Goal: Task Accomplishment & Management: Complete application form

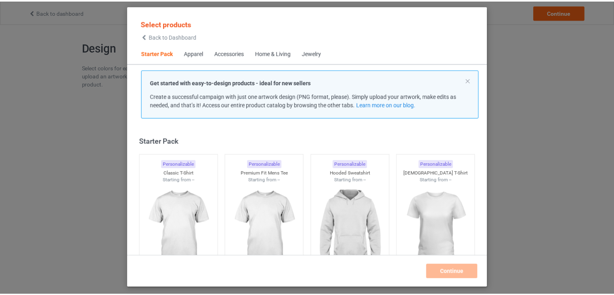
scroll to position [10, 0]
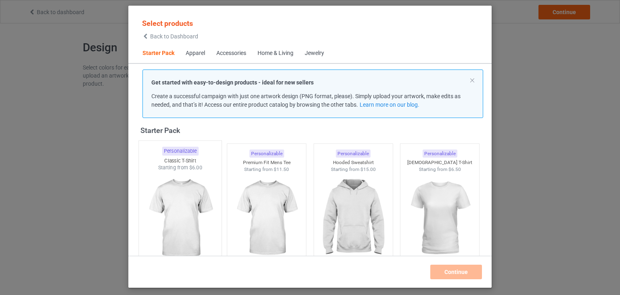
click at [197, 198] on img at bounding box center [180, 218] width 76 height 95
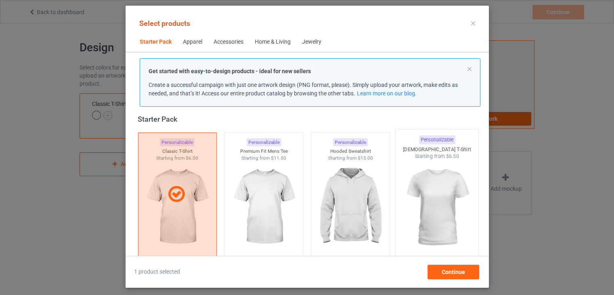
click at [439, 180] on img at bounding box center [437, 207] width 76 height 95
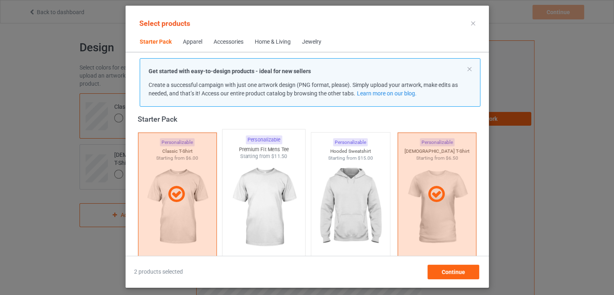
click at [281, 188] on img at bounding box center [264, 207] width 76 height 95
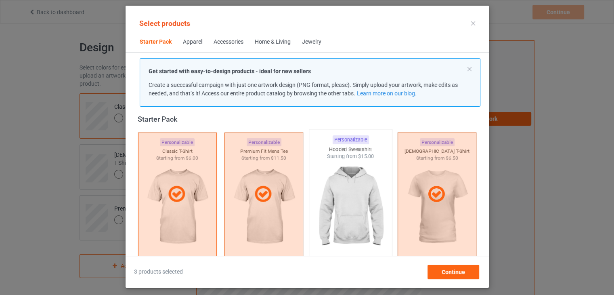
click at [347, 194] on img at bounding box center [351, 207] width 76 height 95
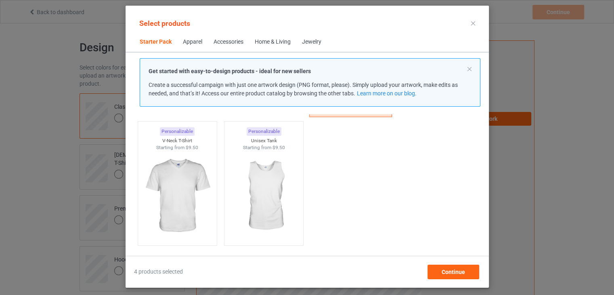
scroll to position [140, 0]
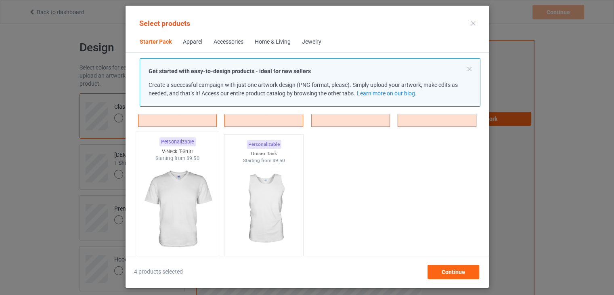
click at [187, 203] on img at bounding box center [177, 209] width 76 height 95
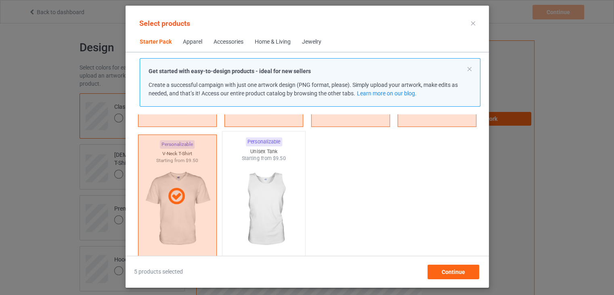
click at [260, 202] on img at bounding box center [264, 209] width 76 height 95
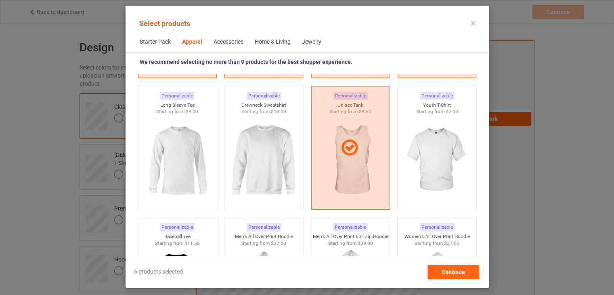
scroll to position [576, 0]
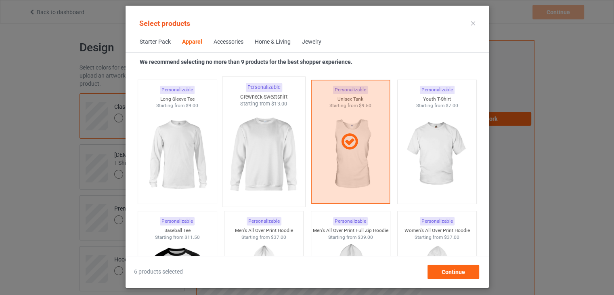
click at [273, 155] on img at bounding box center [264, 154] width 76 height 95
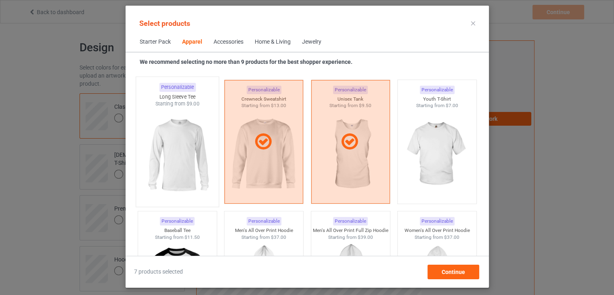
click at [182, 150] on img at bounding box center [177, 154] width 76 height 95
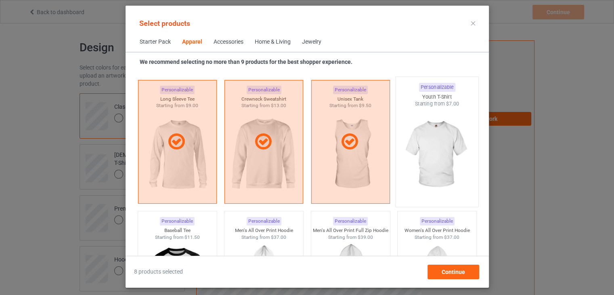
click at [443, 124] on img at bounding box center [437, 154] width 76 height 95
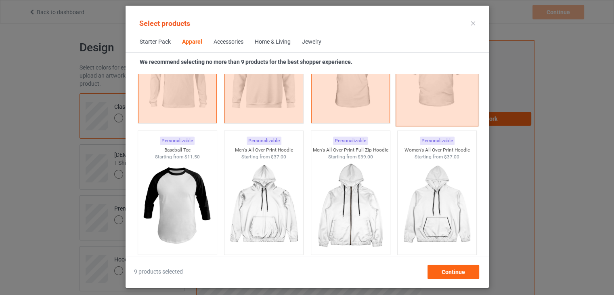
scroll to position [657, 0]
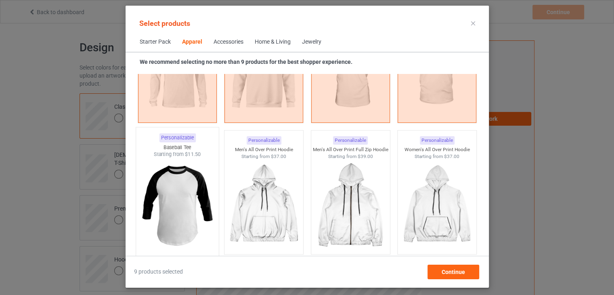
click at [171, 193] on img at bounding box center [177, 205] width 76 height 95
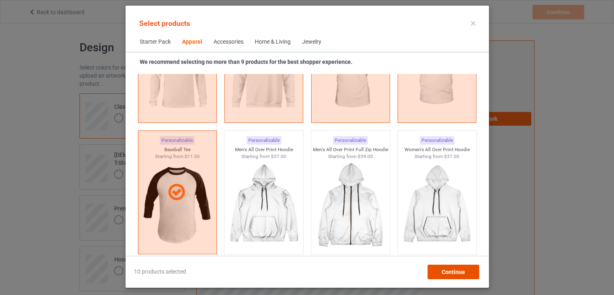
click at [457, 272] on span "Continue" at bounding box center [452, 272] width 23 height 6
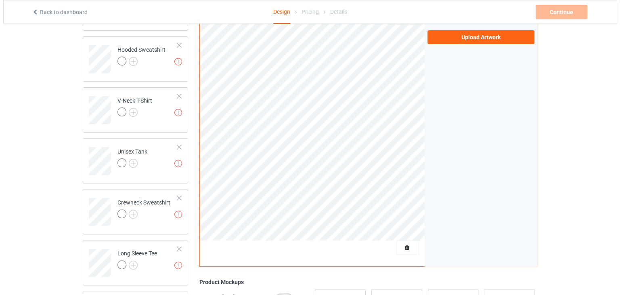
scroll to position [356, 0]
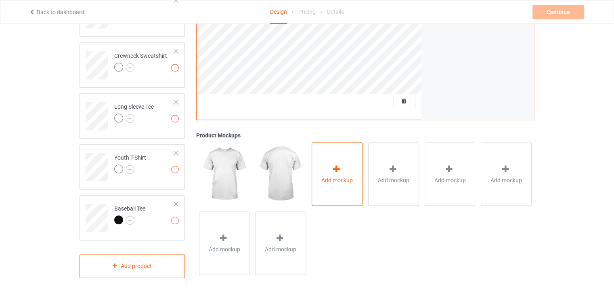
click at [332, 176] on span "Add mockup" at bounding box center [336, 180] width 31 height 8
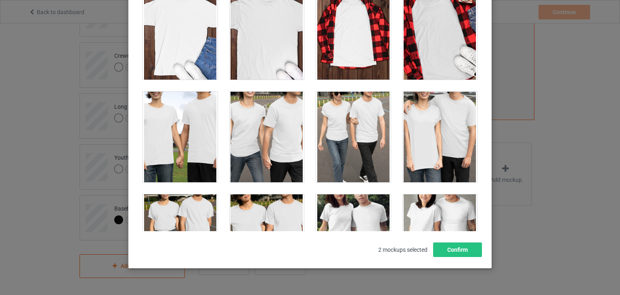
scroll to position [2611, 0]
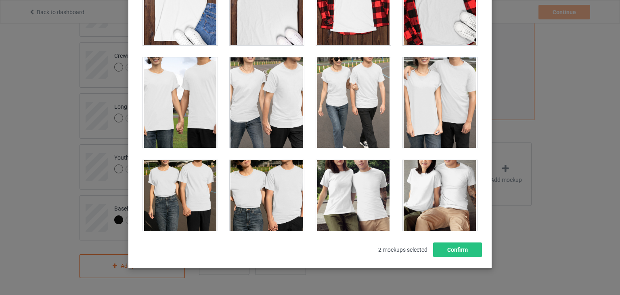
click at [181, 14] on div at bounding box center [180, 0] width 75 height 90
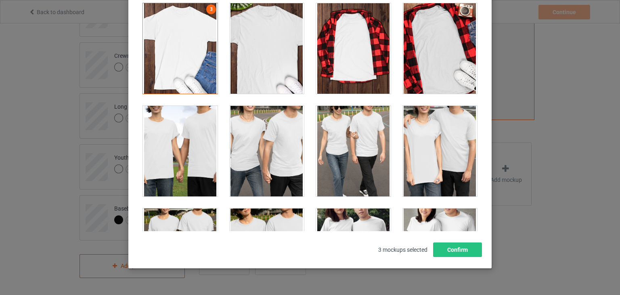
scroll to position [2546, 0]
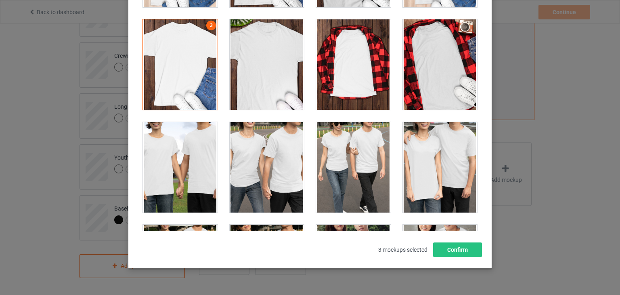
click at [266, 80] on div at bounding box center [267, 64] width 75 height 90
click at [177, 63] on div at bounding box center [180, 64] width 75 height 90
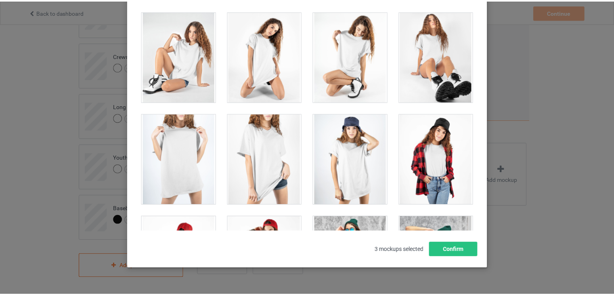
scroll to position [11037, 0]
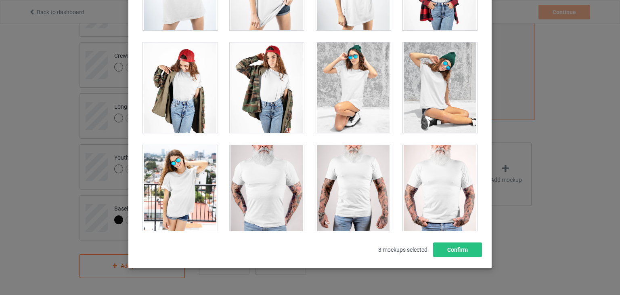
click at [176, 170] on div at bounding box center [180, 190] width 75 height 90
click at [437, 196] on div at bounding box center [440, 190] width 75 height 90
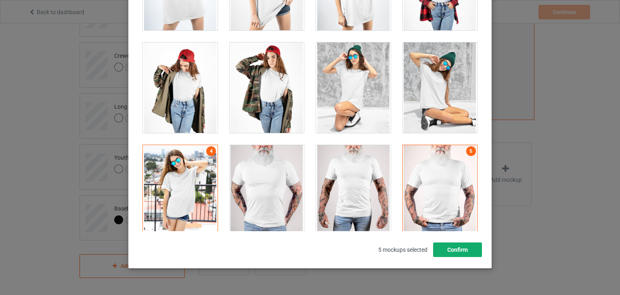
click at [466, 256] on button "Confirm" at bounding box center [457, 249] width 49 height 15
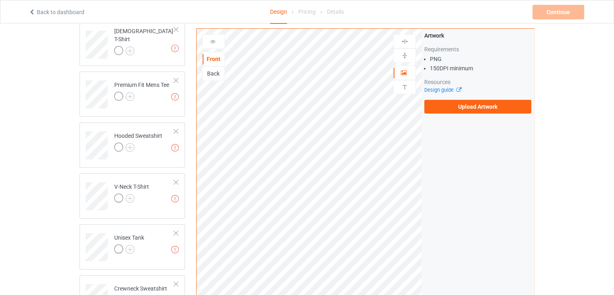
scroll to position [116, 0]
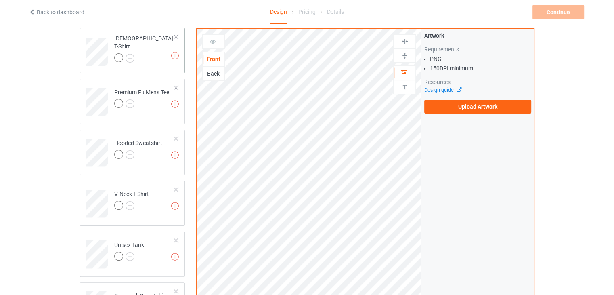
click at [150, 53] on td "Missing artworks [DEMOGRAPHIC_DATA] T-Shirt" at bounding box center [144, 49] width 69 height 36
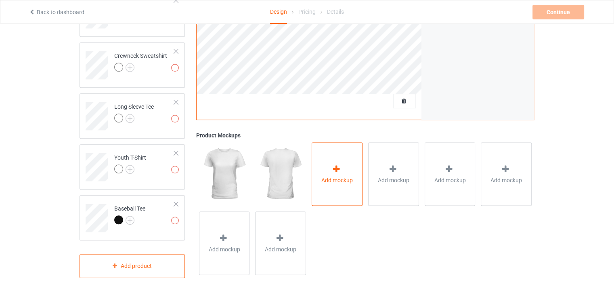
click at [336, 185] on div "Add mockup" at bounding box center [337, 174] width 51 height 63
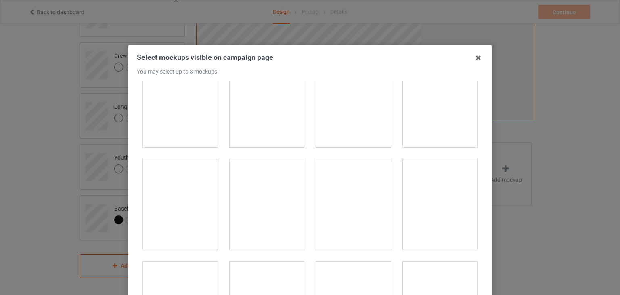
scroll to position [1154, 0]
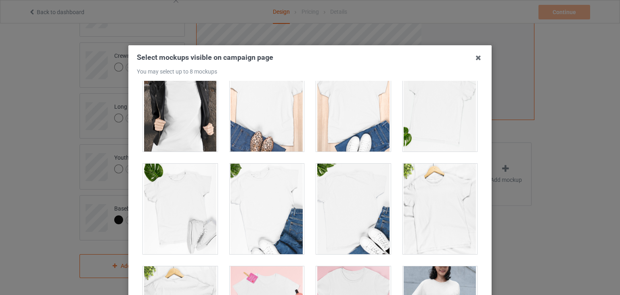
click at [451, 137] on div at bounding box center [440, 106] width 75 height 90
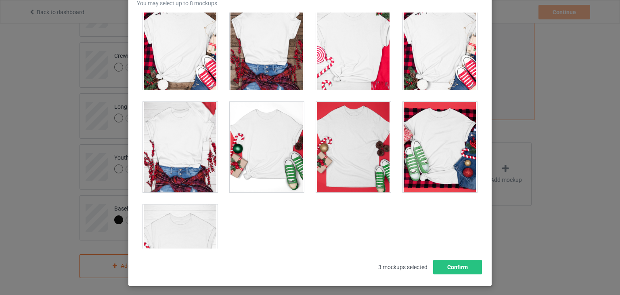
scroll to position [2734, 0]
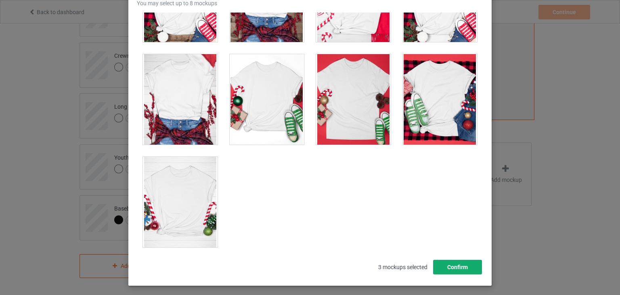
click at [463, 267] on button "Confirm" at bounding box center [457, 267] width 49 height 15
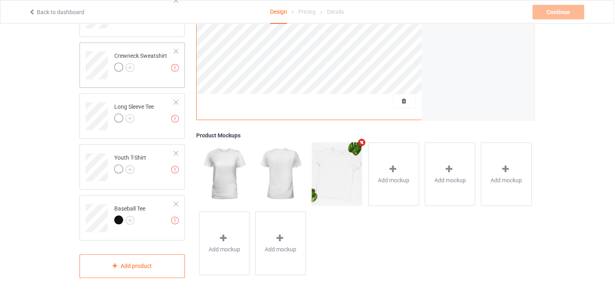
click at [155, 57] on div "Crewneck Sweatshirt" at bounding box center [140, 61] width 53 height 19
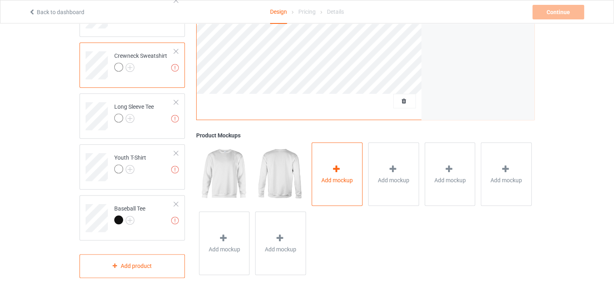
click at [339, 165] on icon at bounding box center [337, 168] width 10 height 8
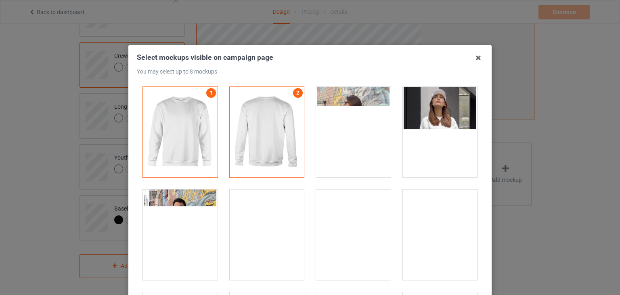
click at [279, 236] on div at bounding box center [267, 234] width 75 height 90
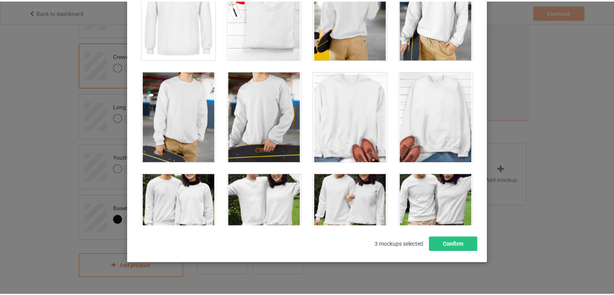
scroll to position [2392, 0]
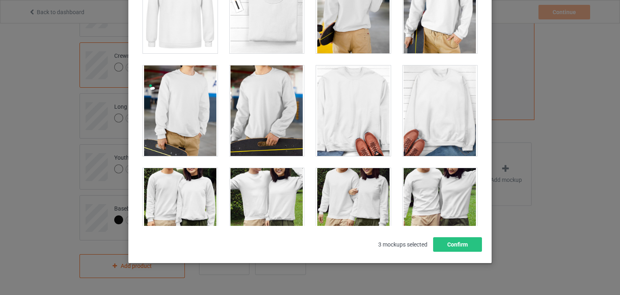
click at [268, 123] on div at bounding box center [267, 110] width 75 height 90
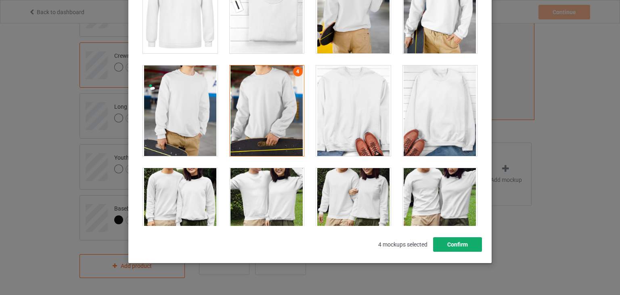
click at [449, 241] on button "Confirm" at bounding box center [457, 244] width 49 height 15
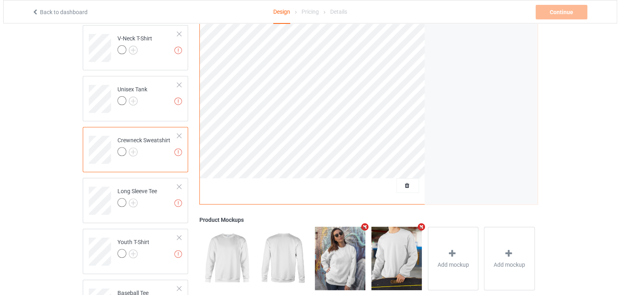
scroll to position [268, 0]
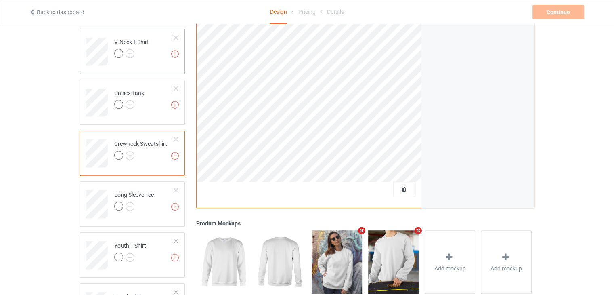
click at [142, 38] on div "V-Neck T-Shirt" at bounding box center [131, 47] width 35 height 19
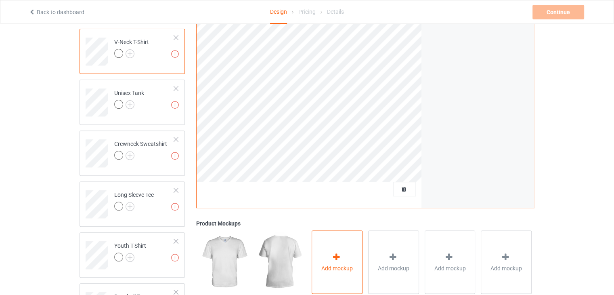
click at [347, 250] on div "Add mockup" at bounding box center [337, 262] width 51 height 63
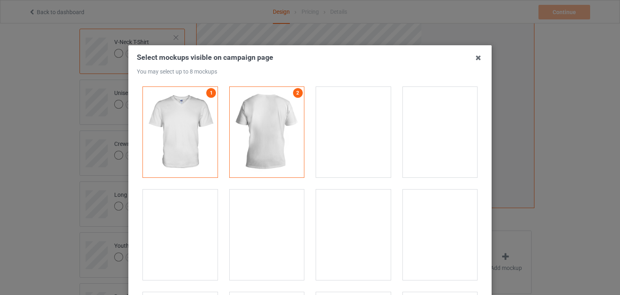
click at [179, 244] on div at bounding box center [180, 234] width 75 height 90
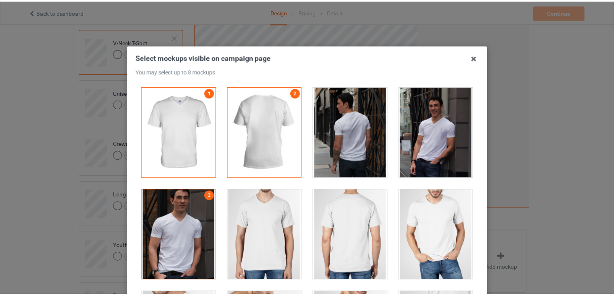
scroll to position [104, 0]
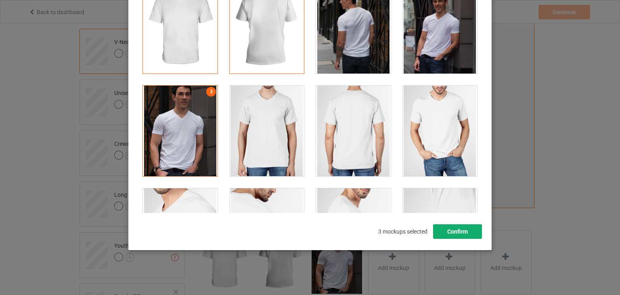
click at [452, 227] on button "Confirm" at bounding box center [457, 231] width 49 height 15
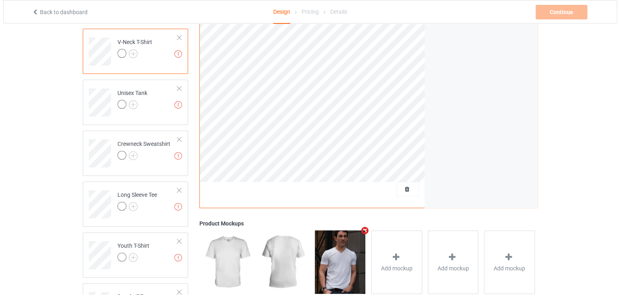
scroll to position [356, 0]
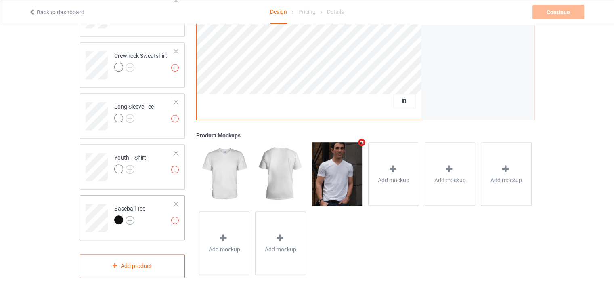
click at [130, 220] on img at bounding box center [130, 220] width 9 height 9
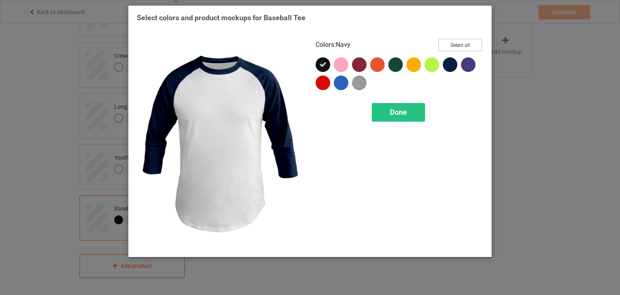
click at [445, 43] on button "Select all" at bounding box center [461, 45] width 44 height 13
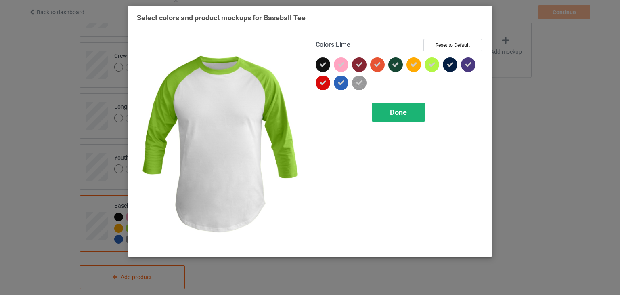
click at [404, 109] on span "Done" at bounding box center [398, 112] width 17 height 8
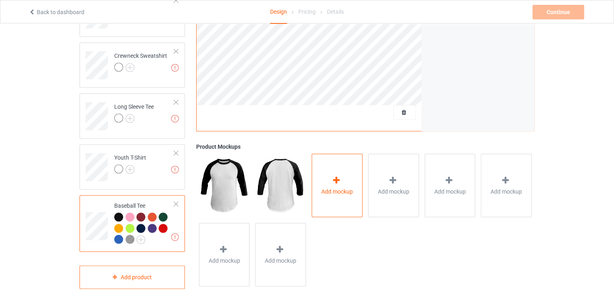
click at [342, 183] on div at bounding box center [337, 181] width 11 height 12
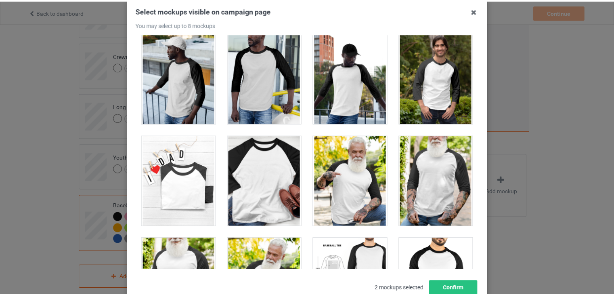
scroll to position [294, 0]
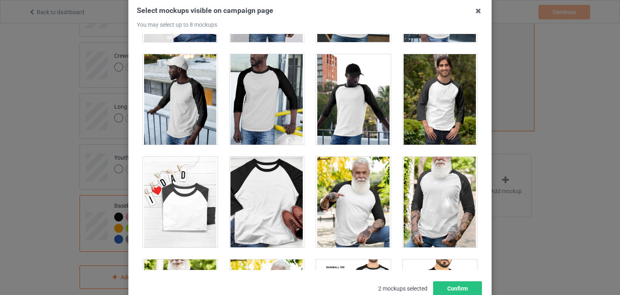
click at [440, 100] on div at bounding box center [440, 99] width 75 height 90
click at [415, 205] on div at bounding box center [440, 202] width 75 height 90
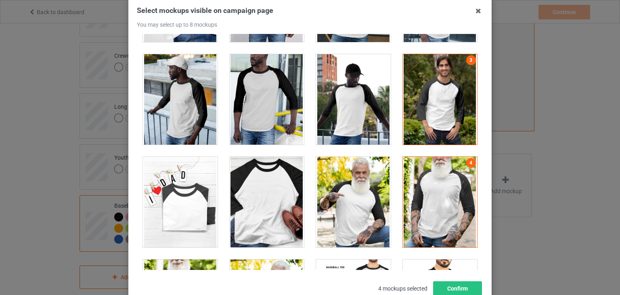
click at [463, 86] on div at bounding box center [440, 99] width 75 height 90
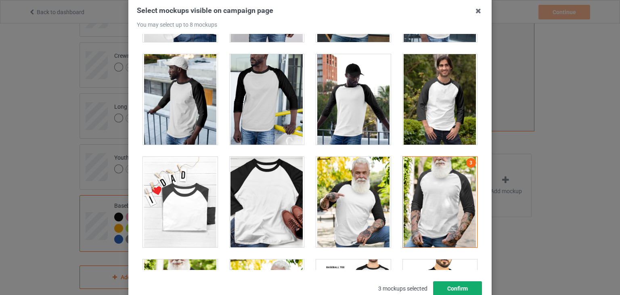
click at [456, 285] on button "Confirm" at bounding box center [457, 288] width 49 height 15
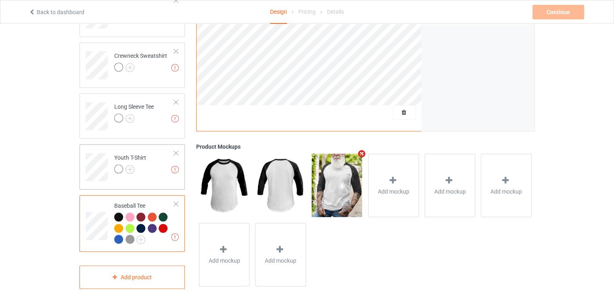
click at [145, 168] on div at bounding box center [130, 169] width 32 height 11
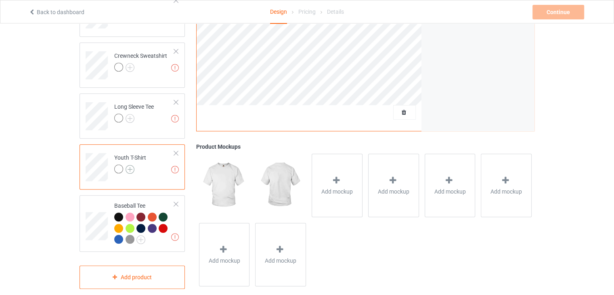
click at [129, 171] on img at bounding box center [130, 169] width 9 height 9
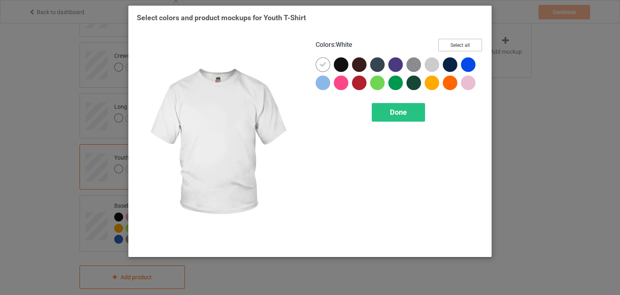
click at [470, 43] on button "Select all" at bounding box center [461, 45] width 44 height 13
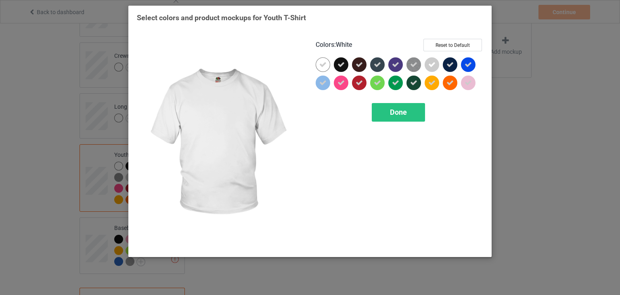
click at [321, 62] on icon at bounding box center [322, 64] width 7 height 7
click at [321, 62] on div at bounding box center [323, 64] width 15 height 15
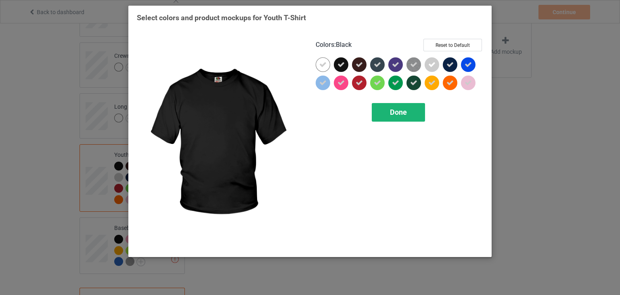
click at [398, 113] on span "Done" at bounding box center [398, 112] width 17 height 8
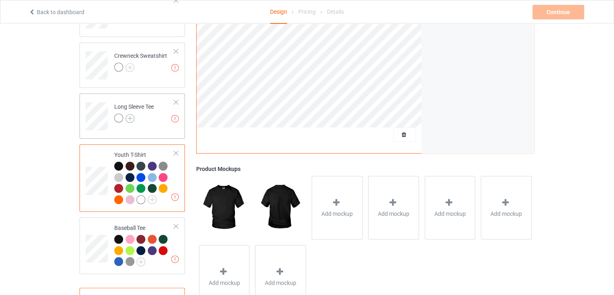
click at [128, 119] on img at bounding box center [130, 118] width 9 height 9
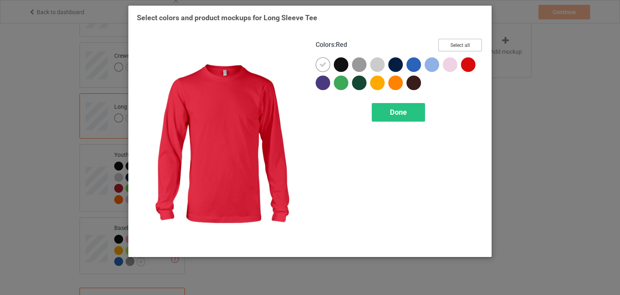
click at [454, 47] on button "Select all" at bounding box center [461, 45] width 44 height 13
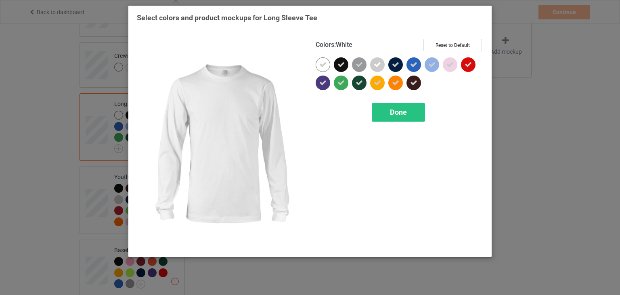
click at [323, 65] on icon at bounding box center [322, 64] width 7 height 7
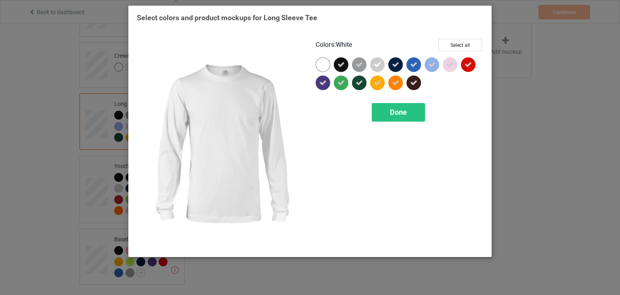
click at [323, 65] on div at bounding box center [323, 64] width 15 height 15
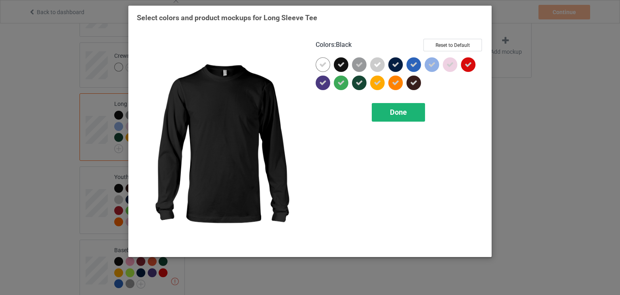
click at [414, 117] on div "Done" at bounding box center [398, 112] width 53 height 19
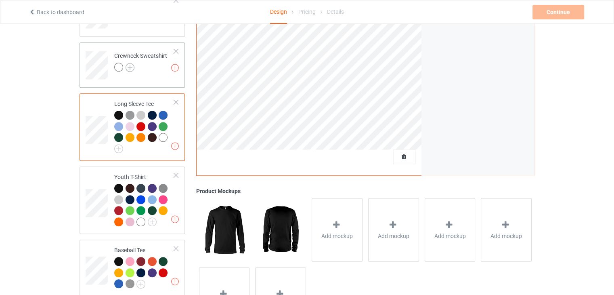
click at [130, 67] on img at bounding box center [130, 67] width 9 height 9
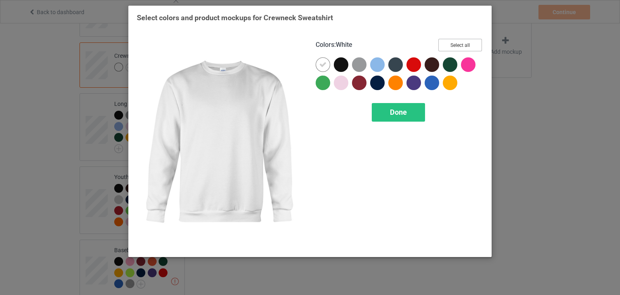
click at [449, 42] on button "Select all" at bounding box center [461, 45] width 44 height 13
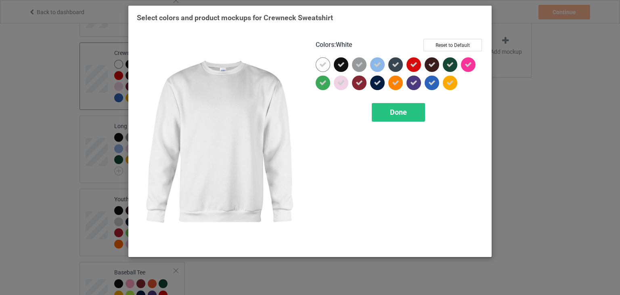
click at [321, 66] on icon at bounding box center [322, 64] width 7 height 7
click at [321, 66] on div at bounding box center [323, 64] width 15 height 15
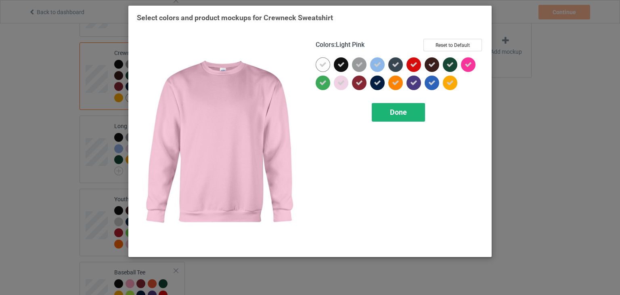
click at [395, 111] on span "Done" at bounding box center [398, 112] width 17 height 8
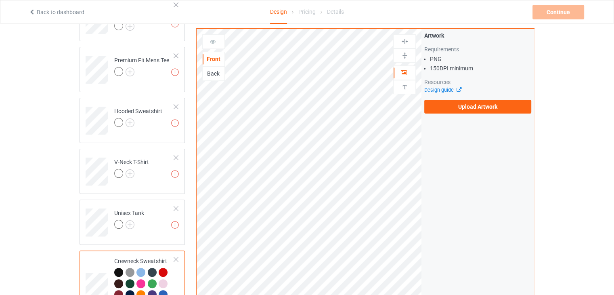
scroll to position [147, 0]
click at [130, 225] on img at bounding box center [130, 225] width 9 height 9
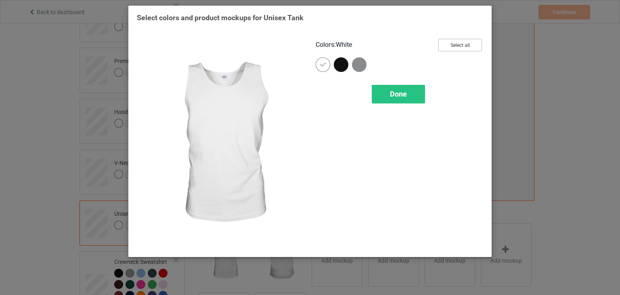
click at [456, 48] on button "Select all" at bounding box center [461, 45] width 44 height 13
click at [326, 62] on icon at bounding box center [322, 64] width 7 height 7
click at [326, 62] on div at bounding box center [323, 64] width 15 height 15
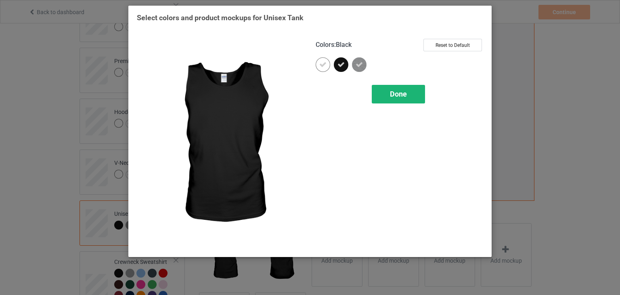
click at [399, 92] on span "Done" at bounding box center [398, 94] width 17 height 8
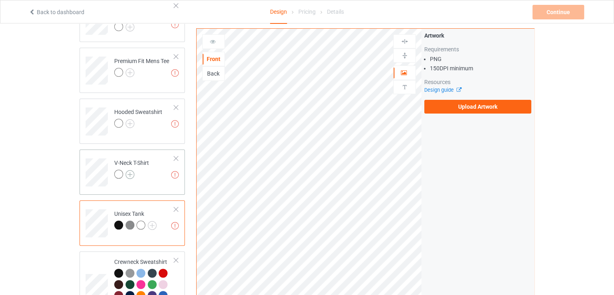
click at [128, 176] on img at bounding box center [130, 174] width 9 height 9
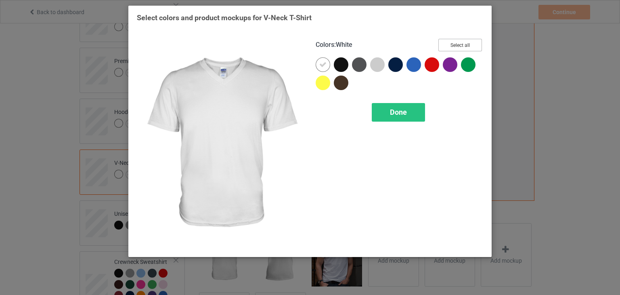
click at [459, 39] on button "Select all" at bounding box center [461, 45] width 44 height 13
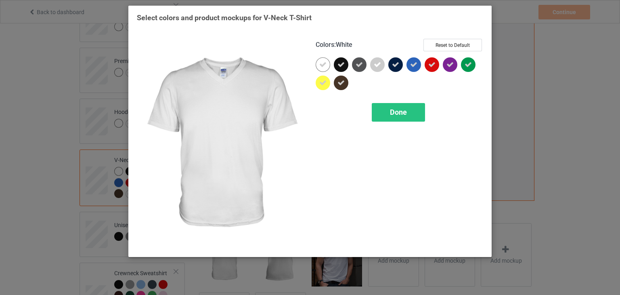
click at [325, 65] on icon at bounding box center [322, 64] width 7 height 7
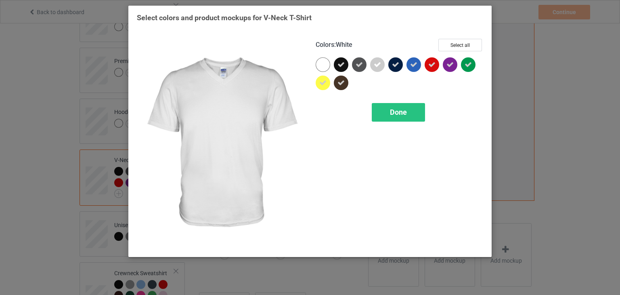
click at [325, 65] on div at bounding box center [323, 64] width 15 height 15
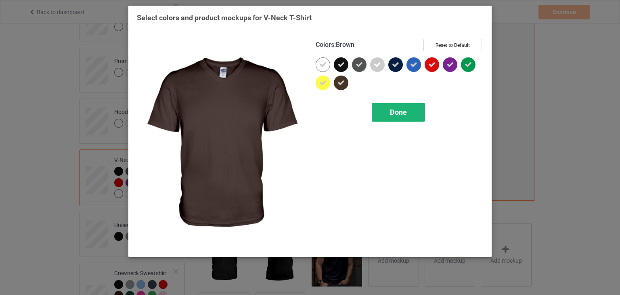
click at [391, 112] on span "Done" at bounding box center [398, 112] width 17 height 8
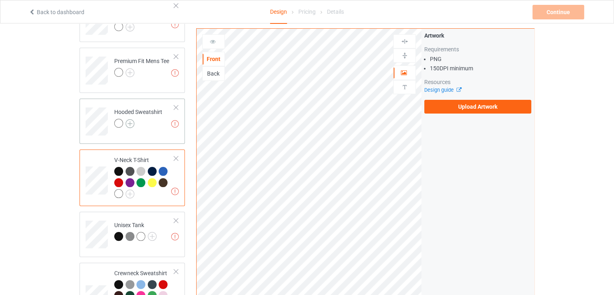
click at [130, 124] on img at bounding box center [130, 123] width 9 height 9
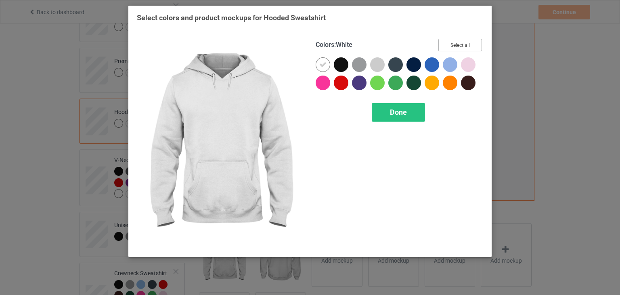
click at [470, 45] on button "Select all" at bounding box center [461, 45] width 44 height 13
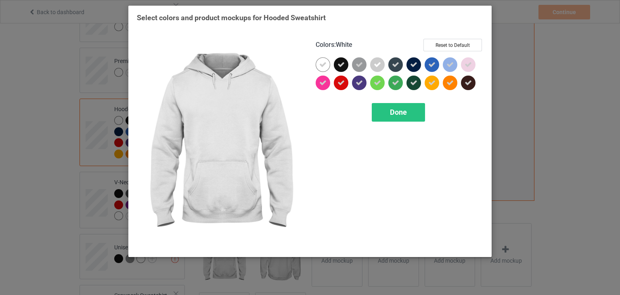
click at [321, 61] on icon at bounding box center [322, 64] width 7 height 7
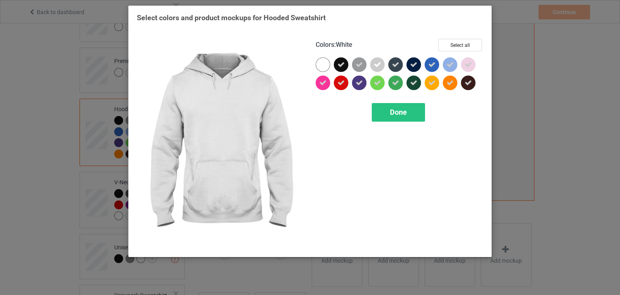
click at [321, 61] on div at bounding box center [323, 64] width 15 height 15
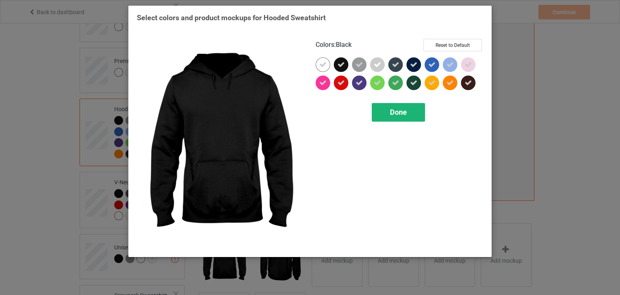
click at [396, 106] on div "Done" at bounding box center [398, 112] width 53 height 19
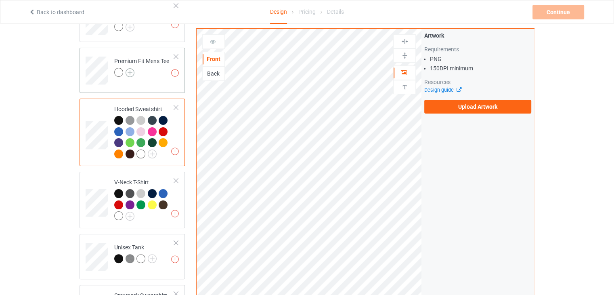
click at [129, 73] on img at bounding box center [130, 72] width 9 height 9
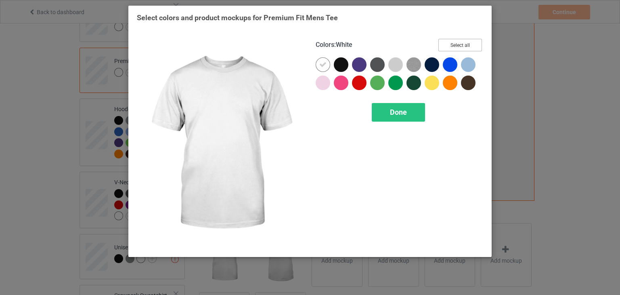
click at [473, 47] on button "Select all" at bounding box center [461, 45] width 44 height 13
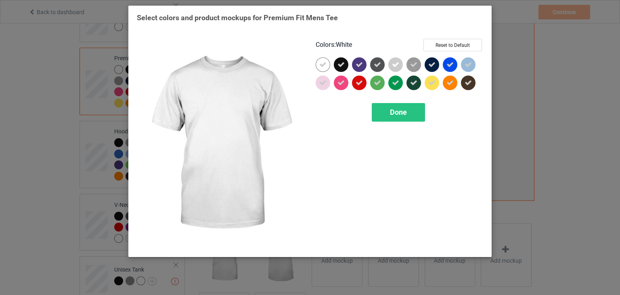
click at [325, 63] on icon at bounding box center [322, 64] width 7 height 7
click at [325, 63] on div at bounding box center [323, 64] width 15 height 15
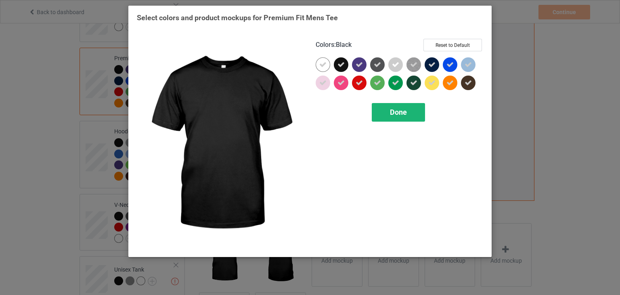
click at [385, 111] on div "Done" at bounding box center [398, 112] width 53 height 19
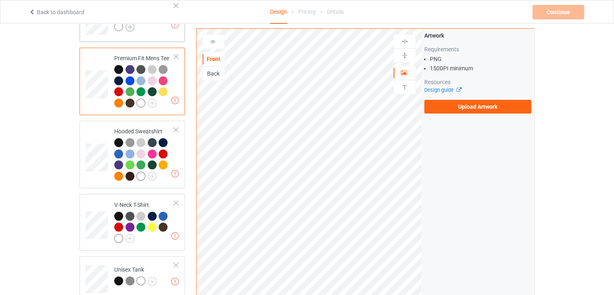
click at [131, 25] on img at bounding box center [130, 27] width 9 height 9
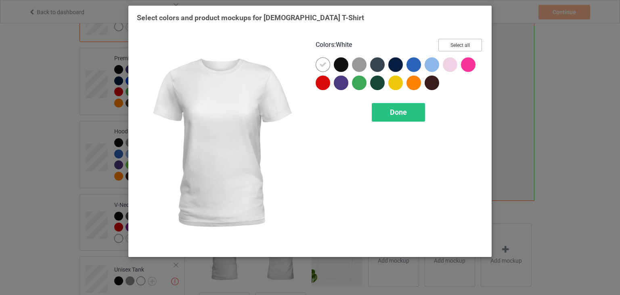
click at [470, 44] on button "Select all" at bounding box center [461, 45] width 44 height 13
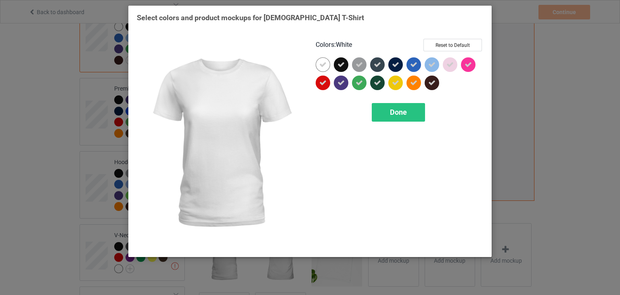
click at [321, 63] on icon at bounding box center [322, 64] width 7 height 7
click at [321, 63] on div at bounding box center [323, 64] width 15 height 15
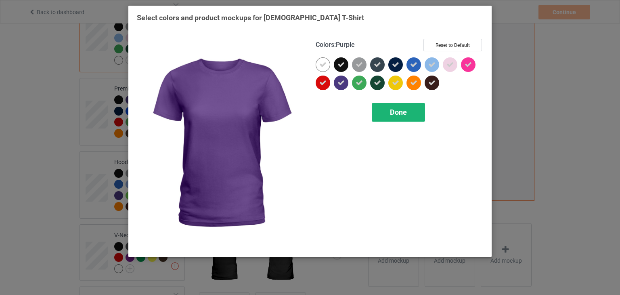
click at [389, 120] on div "Done" at bounding box center [398, 112] width 53 height 19
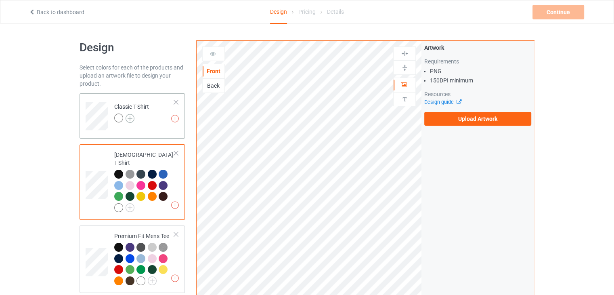
click at [129, 119] on img at bounding box center [130, 118] width 9 height 9
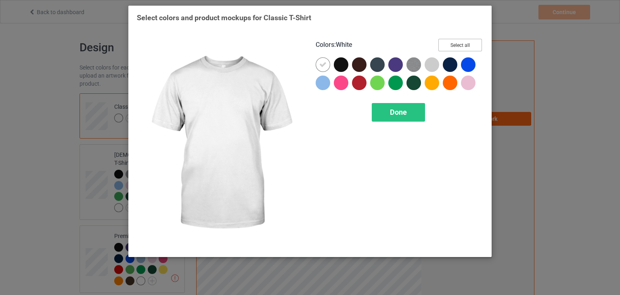
click at [473, 42] on button "Select all" at bounding box center [461, 45] width 44 height 13
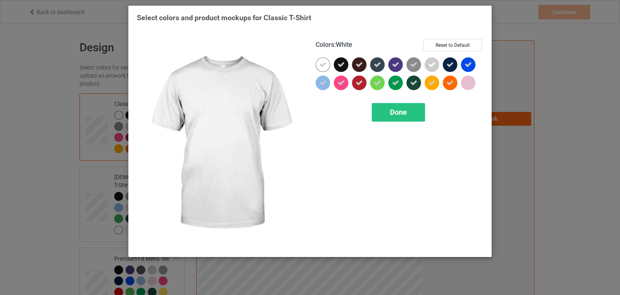
click at [326, 62] on icon at bounding box center [322, 64] width 7 height 7
click at [326, 62] on div at bounding box center [323, 64] width 15 height 15
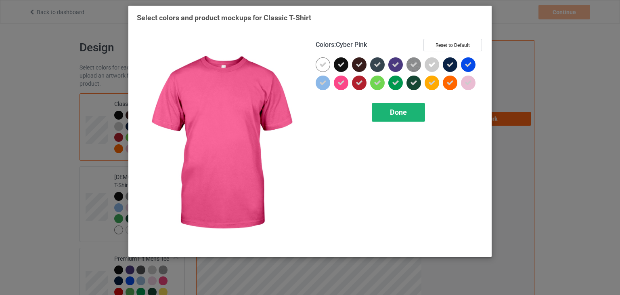
click at [383, 120] on div "Done" at bounding box center [398, 112] width 53 height 19
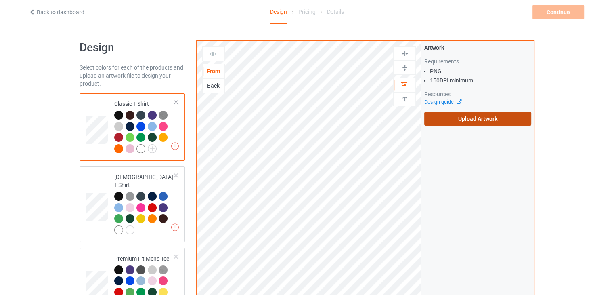
click at [461, 118] on label "Upload Artwork" at bounding box center [477, 119] width 107 height 14
click at [0, 0] on input "Upload Artwork" at bounding box center [0, 0] width 0 height 0
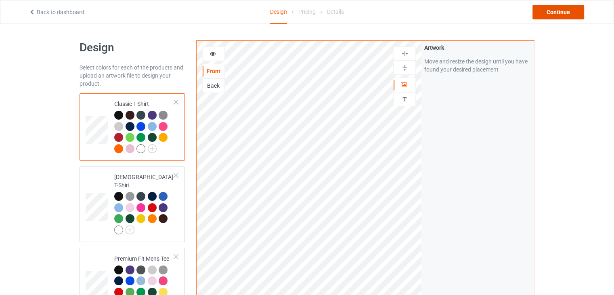
click at [561, 10] on div "Continue" at bounding box center [559, 12] width 52 height 15
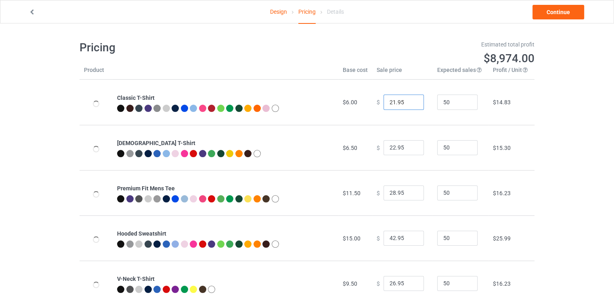
click at [410, 104] on input "21.95" at bounding box center [404, 101] width 40 height 15
click at [410, 104] on input "20.95" at bounding box center [404, 101] width 40 height 15
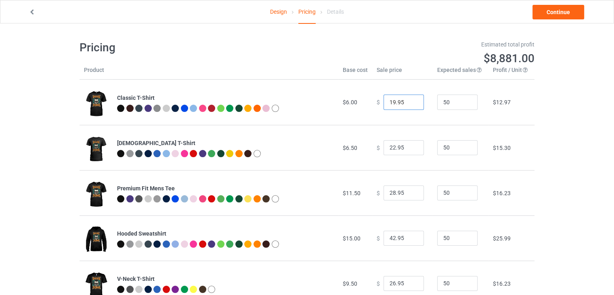
type input "19.95"
click at [410, 104] on input "19.95" at bounding box center [404, 101] width 40 height 15
click at [410, 150] on input "21.95" at bounding box center [404, 147] width 40 height 15
click at [410, 150] on input "20.95" at bounding box center [404, 147] width 40 height 15
click at [410, 150] on input "19.95" at bounding box center [404, 147] width 40 height 15
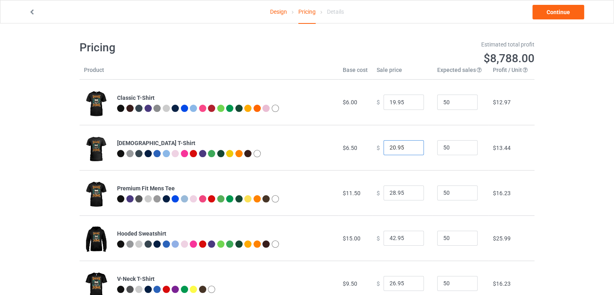
click at [410, 146] on input "20.95" at bounding box center [404, 147] width 40 height 15
type input "19.95"
click at [410, 151] on input "19.95" at bounding box center [404, 147] width 40 height 15
click at [411, 195] on input "27.95" at bounding box center [404, 192] width 40 height 15
click at [411, 195] on input "26.95" at bounding box center [404, 192] width 40 height 15
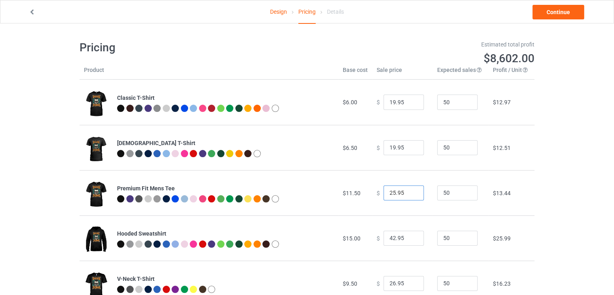
type input "25.95"
click at [411, 195] on input "25.95" at bounding box center [404, 192] width 40 height 15
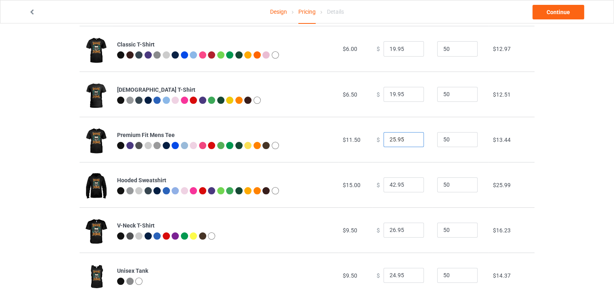
scroll to position [57, 0]
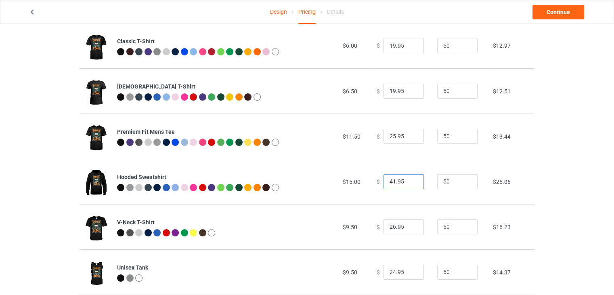
click at [410, 183] on input "41.95" at bounding box center [404, 181] width 40 height 15
click at [410, 183] on input "40.95" at bounding box center [404, 181] width 40 height 15
click at [410, 183] on input "39.95" at bounding box center [404, 181] width 40 height 15
click at [410, 183] on input "38.95" at bounding box center [404, 181] width 40 height 15
click at [410, 183] on input "37.95" at bounding box center [404, 181] width 40 height 15
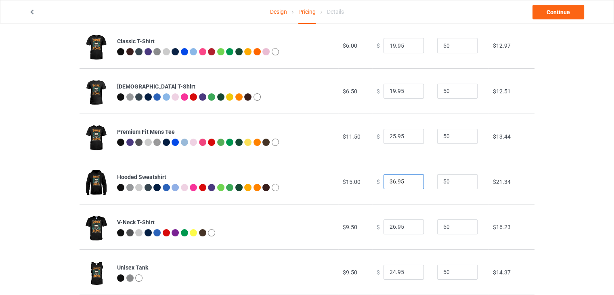
click at [410, 183] on input "36.95" at bounding box center [404, 181] width 40 height 15
click at [410, 183] on input "35.95" at bounding box center [404, 181] width 40 height 15
click at [410, 183] on input "34.95" at bounding box center [404, 181] width 40 height 15
click at [410, 183] on input "33.95" at bounding box center [404, 181] width 40 height 15
click at [411, 183] on input "32.95" at bounding box center [404, 181] width 40 height 15
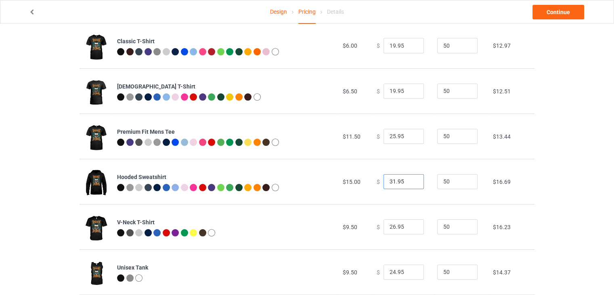
type input "31.95"
click at [411, 183] on input "31.95" at bounding box center [404, 181] width 40 height 15
click at [410, 227] on input "25.95" at bounding box center [404, 226] width 40 height 15
click at [410, 227] on input "24.95" at bounding box center [404, 226] width 40 height 15
click at [410, 227] on input "23.95" at bounding box center [404, 226] width 40 height 15
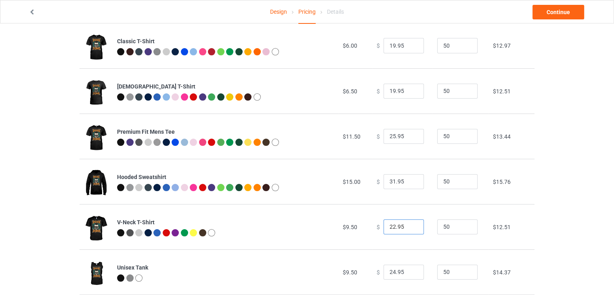
type input "22.95"
click at [410, 227] on input "22.95" at bounding box center [404, 226] width 40 height 15
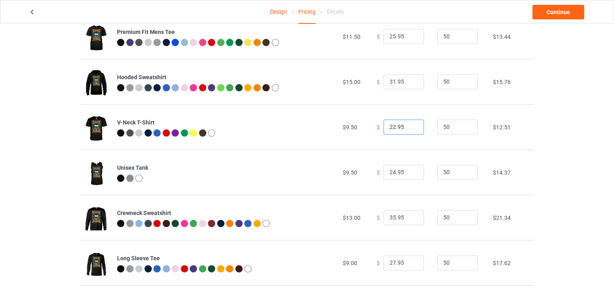
scroll to position [182, 0]
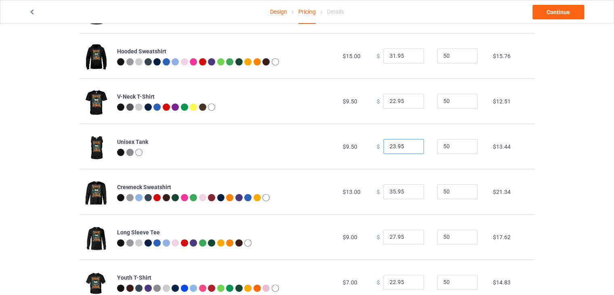
click at [407, 149] on input "23.95" at bounding box center [404, 146] width 40 height 15
click at [409, 148] on input "22.95" at bounding box center [404, 146] width 40 height 15
type input "21.95"
click at [409, 148] on input "21.95" at bounding box center [404, 146] width 40 height 15
click at [410, 194] on input "34.95" at bounding box center [404, 191] width 40 height 15
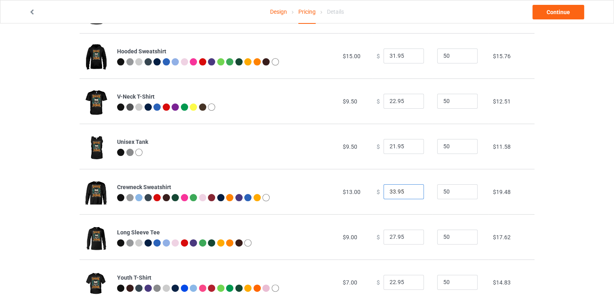
click at [410, 194] on input "33.95" at bounding box center [404, 191] width 40 height 15
click at [410, 194] on input "32.95" at bounding box center [404, 191] width 40 height 15
click at [410, 194] on input "31.95" at bounding box center [404, 191] width 40 height 15
click at [410, 194] on input "30.95" at bounding box center [404, 191] width 40 height 15
type input "29.95"
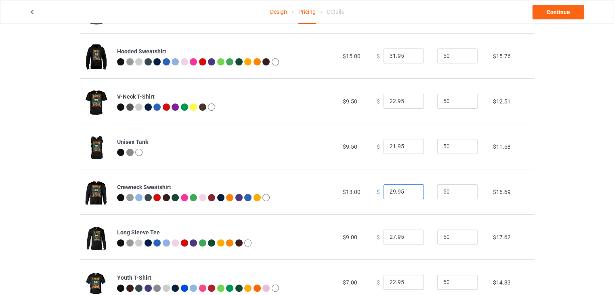
click at [410, 194] on input "29.95" at bounding box center [404, 191] width 40 height 15
click at [410, 239] on input "26.95" at bounding box center [404, 236] width 40 height 15
click at [410, 239] on input "25.95" at bounding box center [404, 236] width 40 height 15
click at [410, 239] on input "24.95" at bounding box center [404, 236] width 40 height 15
click at [410, 239] on input "23.95" at bounding box center [404, 236] width 40 height 15
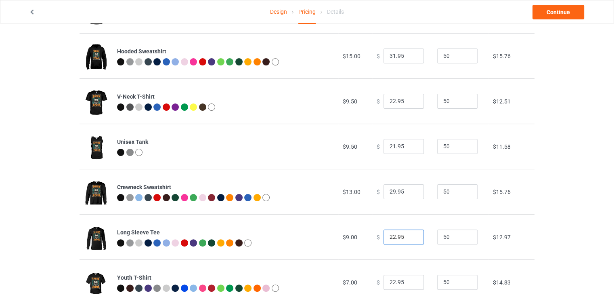
type input "22.95"
click at [410, 239] on input "22.95" at bounding box center [404, 236] width 40 height 15
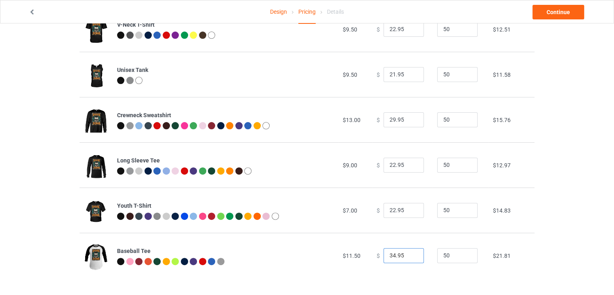
click at [410, 258] on input "34.95" at bounding box center [404, 255] width 40 height 15
click at [410, 258] on input "33.95" at bounding box center [404, 255] width 40 height 15
click at [410, 258] on input "32.95" at bounding box center [404, 255] width 40 height 15
click at [410, 258] on input "31.95" at bounding box center [404, 255] width 40 height 15
click at [410, 258] on input "30.95" at bounding box center [404, 255] width 40 height 15
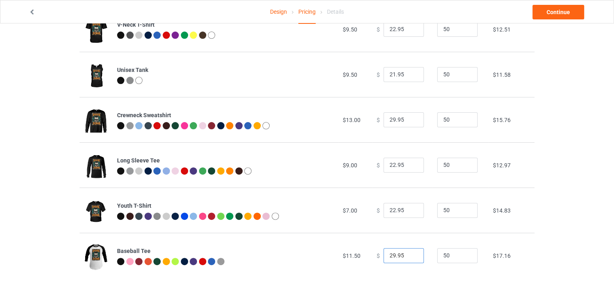
click at [410, 258] on input "29.95" at bounding box center [404, 255] width 40 height 15
click at [409, 257] on input "28.95" at bounding box center [404, 255] width 40 height 15
type input "27.95"
click at [409, 257] on input "27.95" at bounding box center [404, 255] width 40 height 15
click at [410, 213] on input "22.95" at bounding box center [404, 210] width 40 height 15
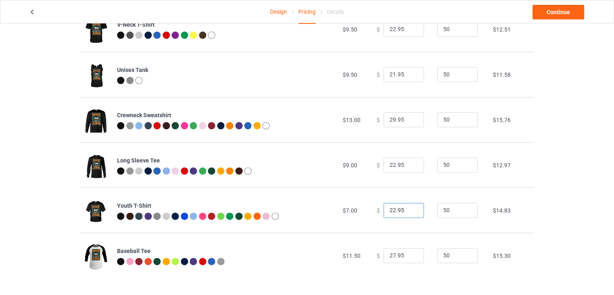
click at [410, 213] on input "22.95" at bounding box center [404, 210] width 40 height 15
click at [410, 213] on input "21.95" at bounding box center [404, 210] width 40 height 15
click at [410, 213] on input "20.95" at bounding box center [404, 210] width 40 height 15
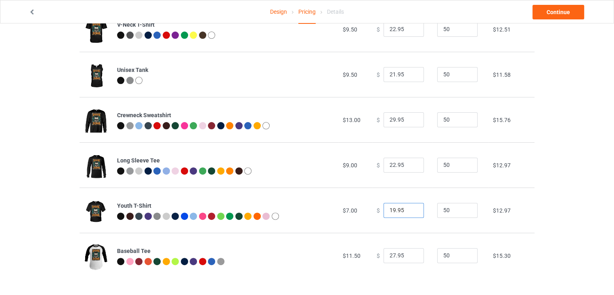
click at [410, 213] on input "19.95" at bounding box center [404, 210] width 40 height 15
type input "18.95"
click at [410, 213] on input "18.95" at bounding box center [404, 210] width 40 height 15
click at [561, 10] on link "Continue" at bounding box center [559, 12] width 52 height 15
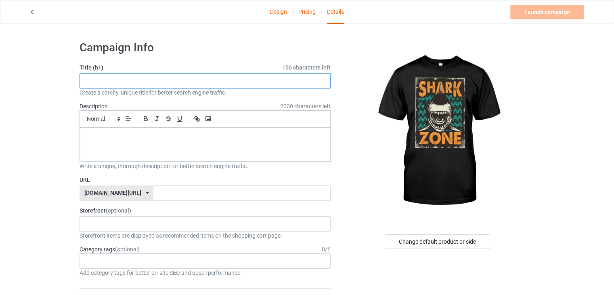
click at [241, 82] on input "text" at bounding box center [205, 80] width 251 height 15
click at [99, 81] on input "shark lovers" at bounding box center [205, 80] width 251 height 15
click at [89, 82] on input "shark Zone Lovers" at bounding box center [205, 80] width 251 height 15
type input "Shark Zone Lovers"
click at [137, 134] on p at bounding box center [204, 137] width 237 height 8
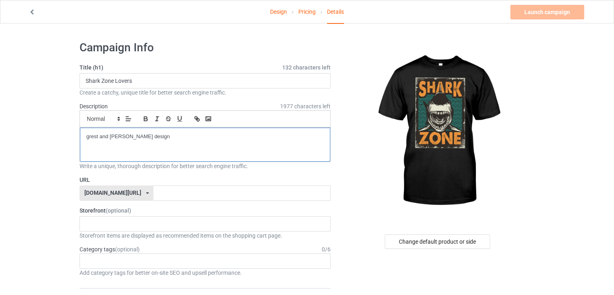
click at [97, 138] on p "grest and [PERSON_NAME] design" at bounding box center [204, 137] width 237 height 8
click at [160, 130] on div "great and simple design" at bounding box center [205, 145] width 250 height 34
click at [157, 195] on input "text" at bounding box center [241, 192] width 177 height 15
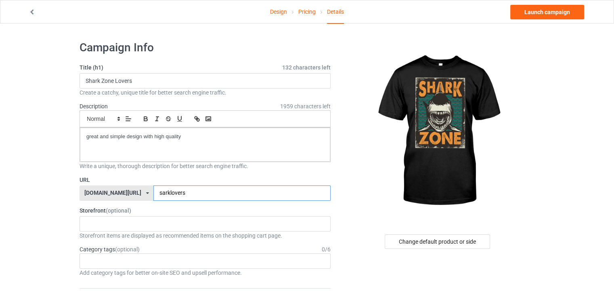
click at [153, 195] on input "sarklovers" at bounding box center [241, 192] width 177 height 15
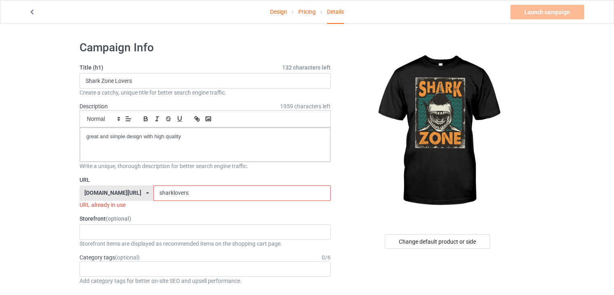
click at [165, 196] on input "sharklovers" at bounding box center [241, 192] width 177 height 15
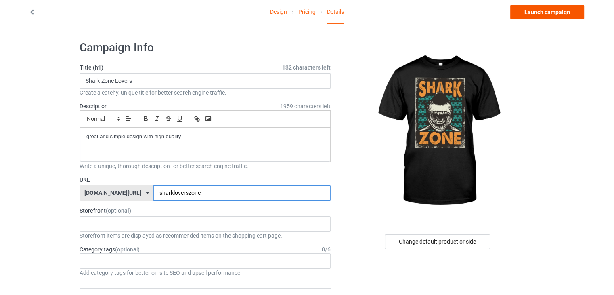
type input "sharkloverszone"
click at [544, 8] on link "Launch campaign" at bounding box center [547, 12] width 74 height 15
